Goal: Task Accomplishment & Management: Manage account settings

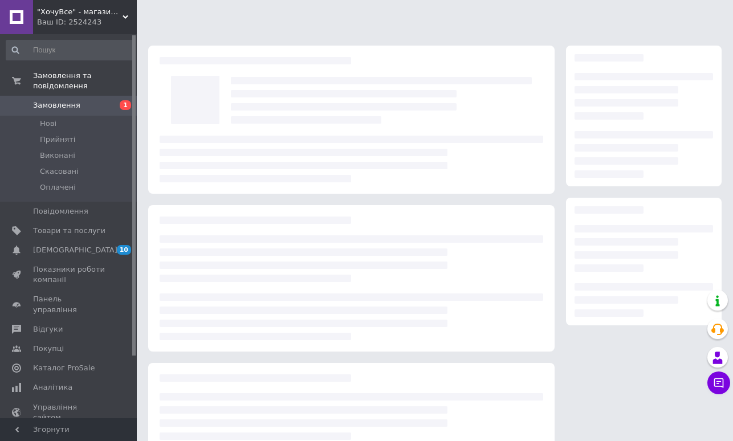
scroll to position [80, 0]
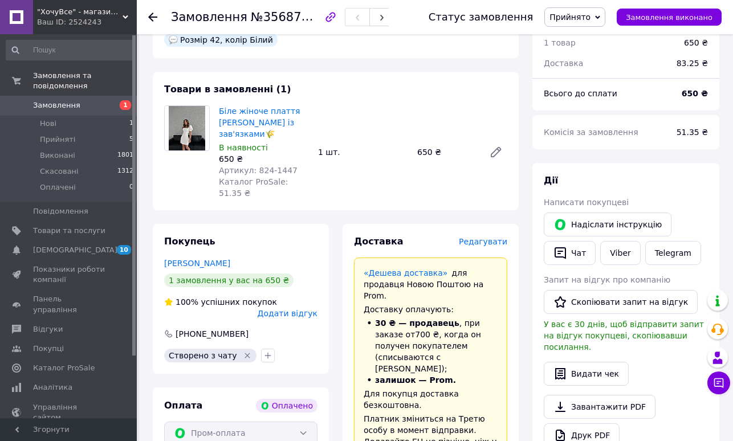
click at [68, 104] on span "Замовлення" at bounding box center [56, 105] width 47 height 10
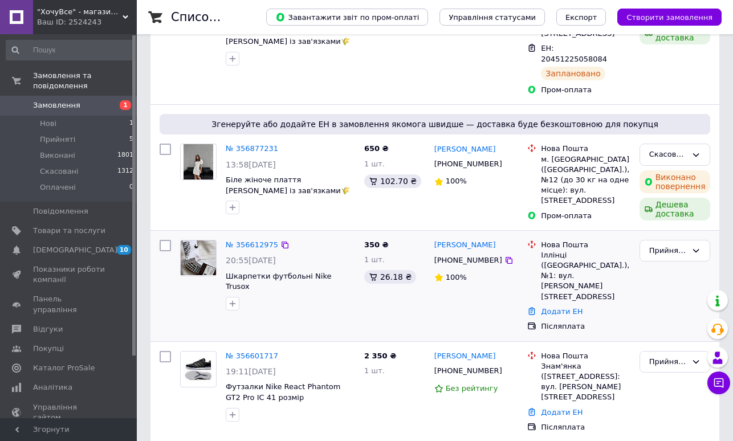
scroll to position [286, 0]
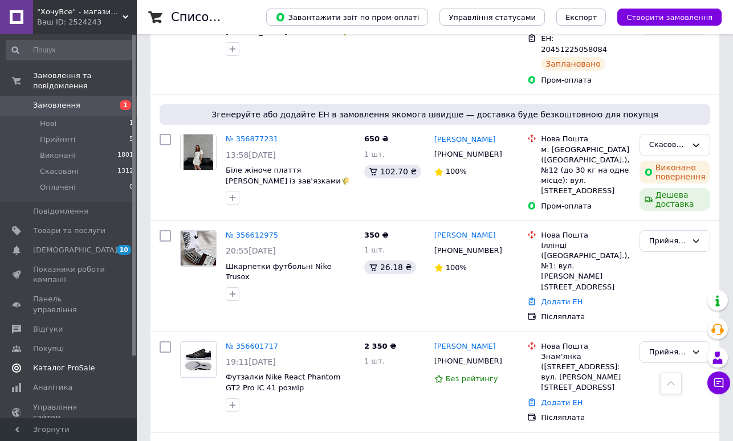
click at [58, 363] on span "Каталог ProSale" at bounding box center [64, 368] width 62 height 10
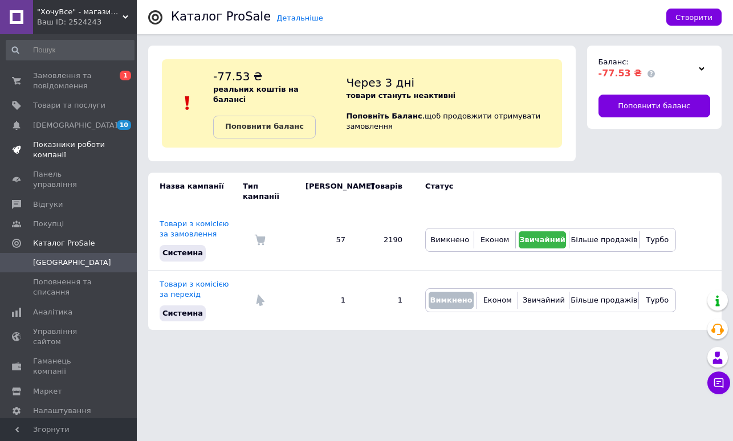
click at [75, 140] on span "Показники роботи компанії" at bounding box center [69, 150] width 72 height 21
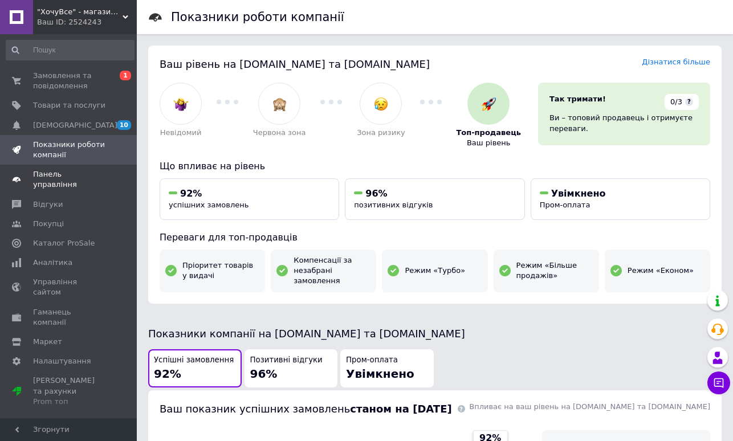
click at [75, 180] on link "Панель управління" at bounding box center [70, 180] width 140 height 30
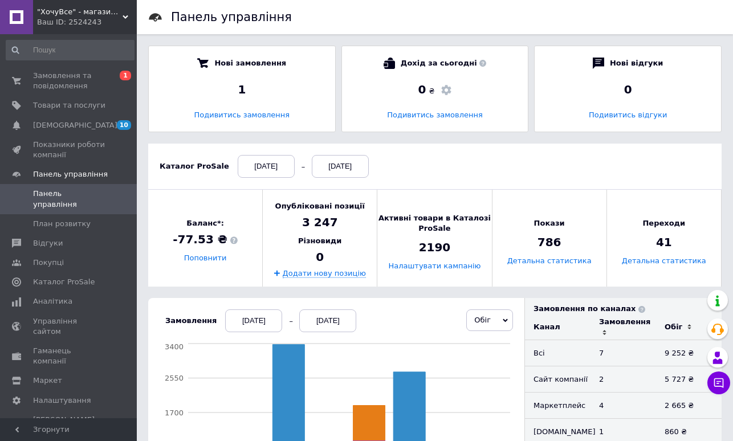
click at [263, 168] on div "[DATE]" at bounding box center [266, 166] width 57 height 23
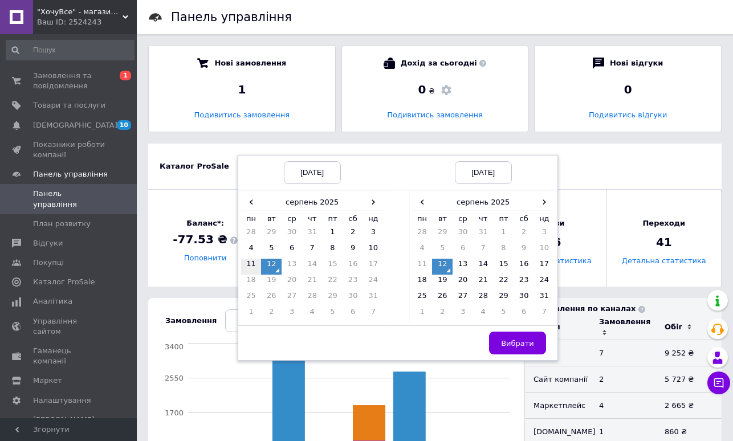
click at [246, 262] on td "11" at bounding box center [251, 267] width 21 height 16
click at [413, 265] on td "11" at bounding box center [422, 267] width 21 height 16
click at [514, 343] on span "Вибрати" at bounding box center [517, 343] width 33 height 9
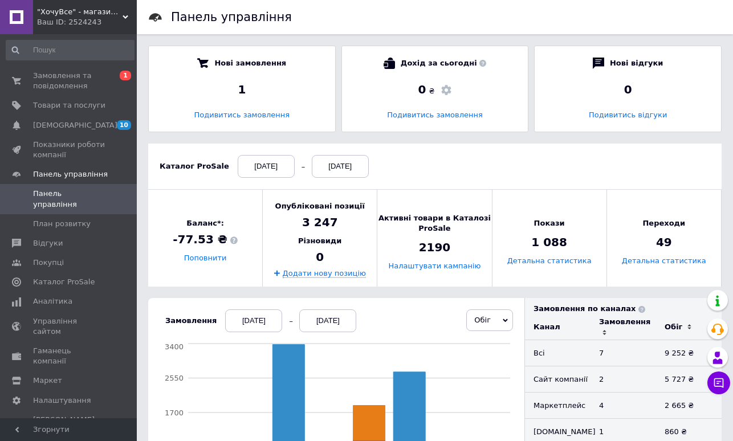
click at [271, 165] on div "[DATE]" at bounding box center [266, 166] width 57 height 23
click at [590, 181] on div "Каталог ProSale [DATE] [DATE]" at bounding box center [435, 167] width 574 height 46
